Goal: Task Accomplishment & Management: Use online tool/utility

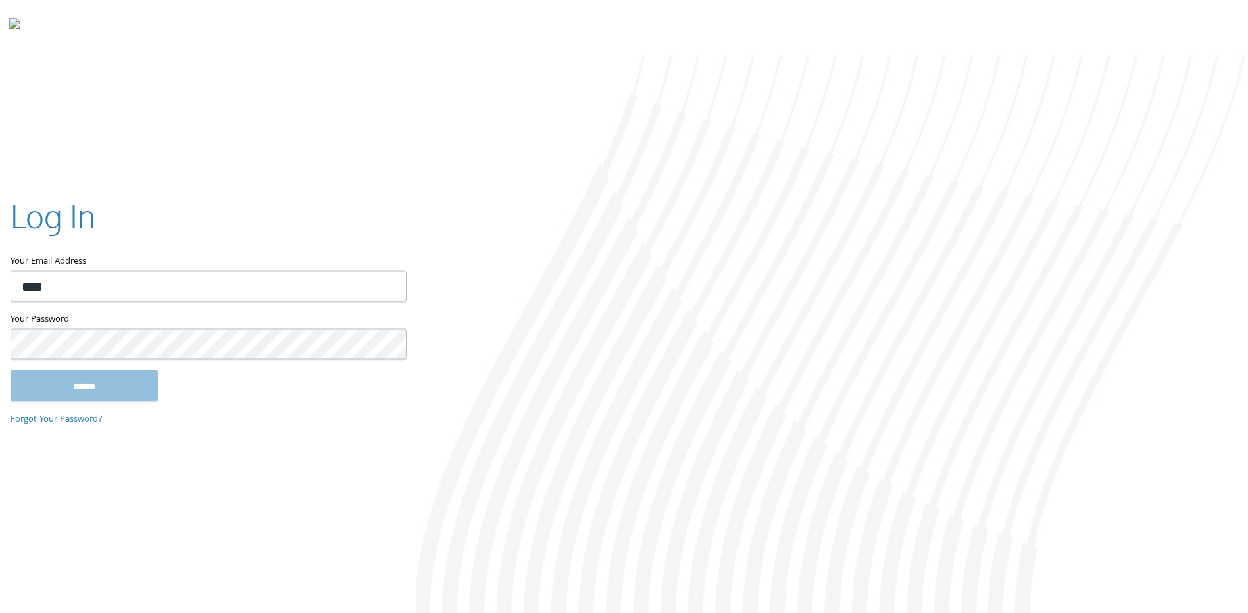
type input "**********"
click at [11, 370] on input "******" at bounding box center [84, 386] width 147 height 32
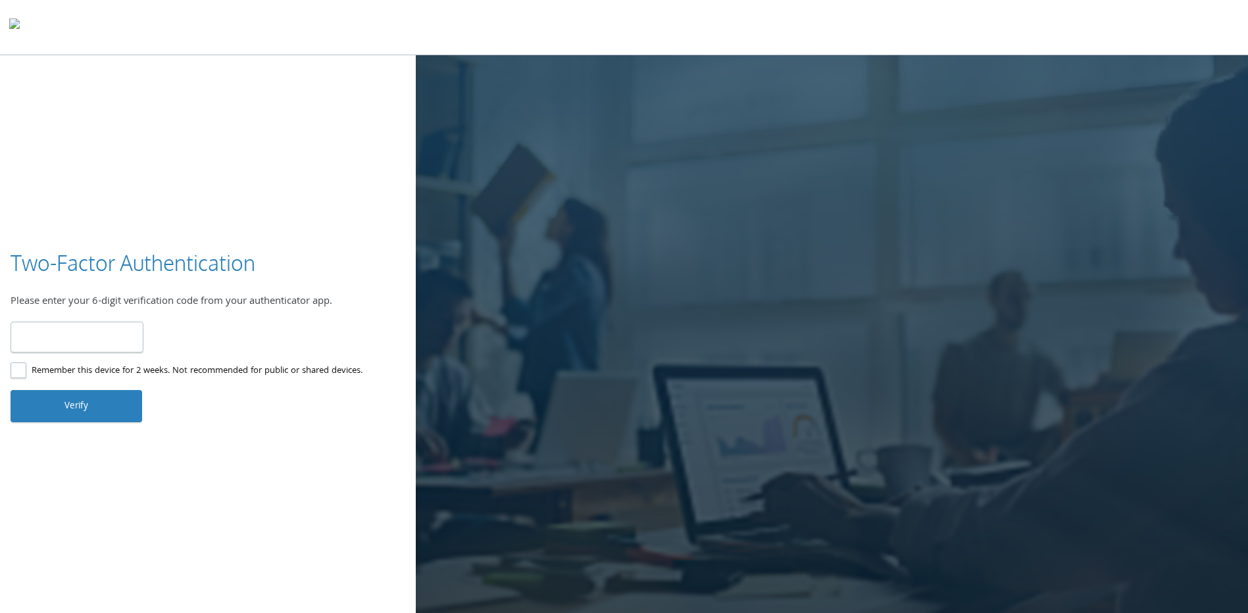
type input "******"
